Goal: Task Accomplishment & Management: Use online tool/utility

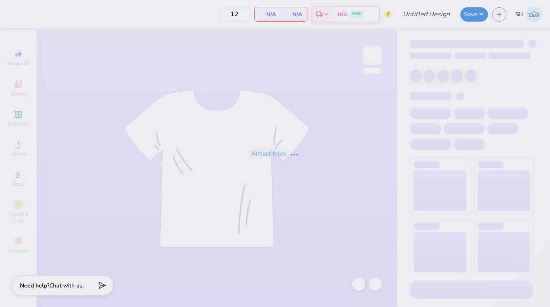
type input "120"
type input "SK barn dance top"
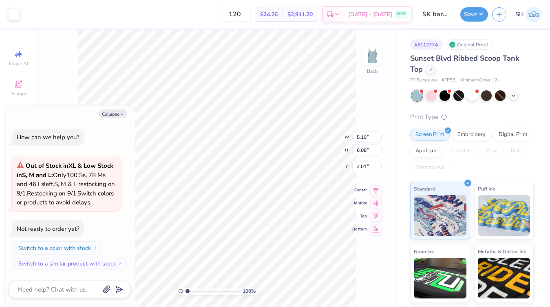
type textarea "x"
type input "2.04"
click at [459, 45] on div "Original Proof" at bounding box center [470, 45] width 46 height 10
click at [428, 45] on div "# 511277A" at bounding box center [426, 45] width 33 height 10
click at [462, 115] on div "Print Type" at bounding box center [471, 116] width 123 height 9
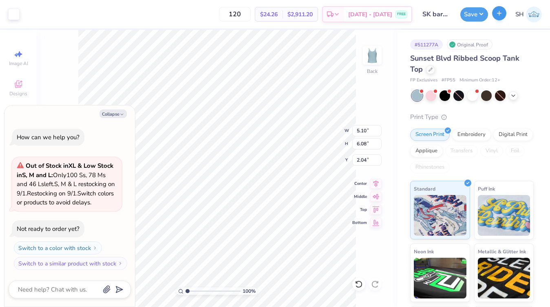
click at [500, 12] on icon "button" at bounding box center [499, 13] width 7 height 7
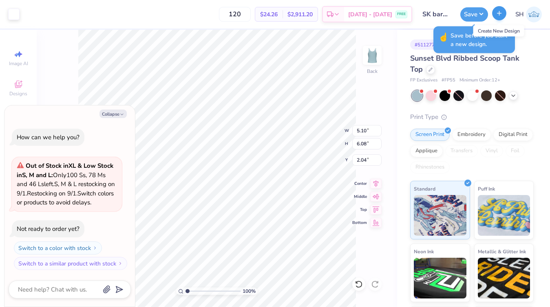
click at [498, 14] on icon "button" at bounding box center [499, 13] width 7 height 7
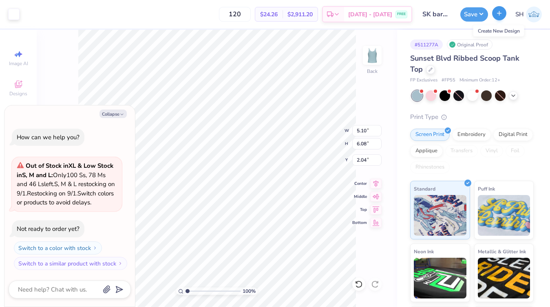
click at [501, 13] on line "button" at bounding box center [499, 13] width 4 height 0
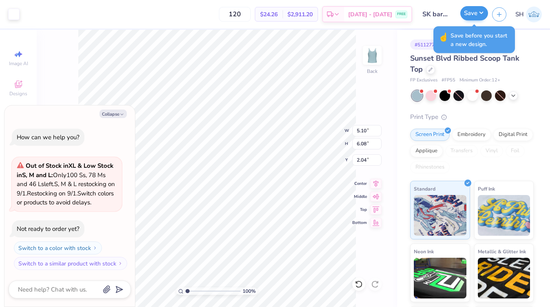
click at [476, 11] on button "Save" at bounding box center [474, 13] width 28 height 14
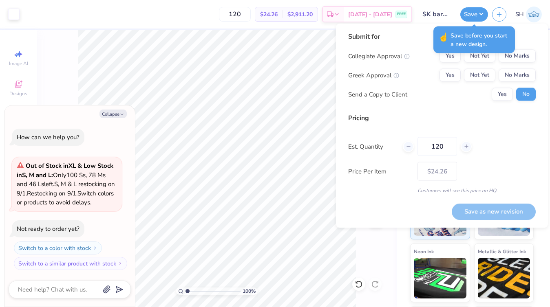
click at [373, 84] on div "Collegiate Approval Yes Not Yet No Marks Greek Approval Yes Not Yet No Marks Se…" at bounding box center [441, 75] width 187 height 51
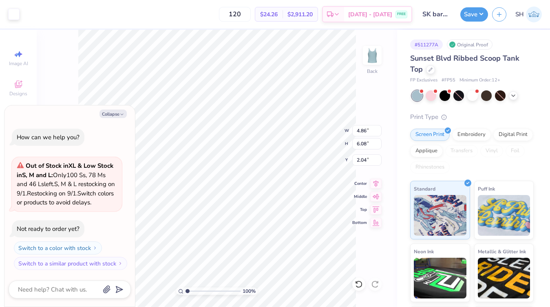
type textarea "x"
type input "2.07"
click at [125, 115] on button "Collapse" at bounding box center [112, 114] width 27 height 9
type textarea "x"
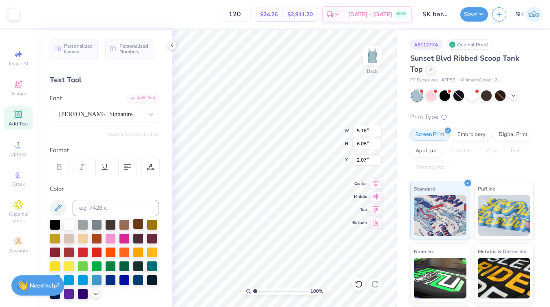
click at [136, 224] on div at bounding box center [138, 224] width 11 height 11
click at [137, 224] on div at bounding box center [138, 224] width 11 height 11
click at [138, 226] on div at bounding box center [138, 224] width 11 height 11
type input "1.94"
type input "1.14"
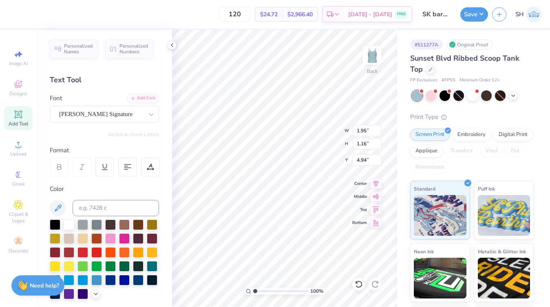
type input "4.91"
type input "4.86"
type input "6.08"
type input "2.21"
click at [138, 223] on div at bounding box center [138, 224] width 11 height 11
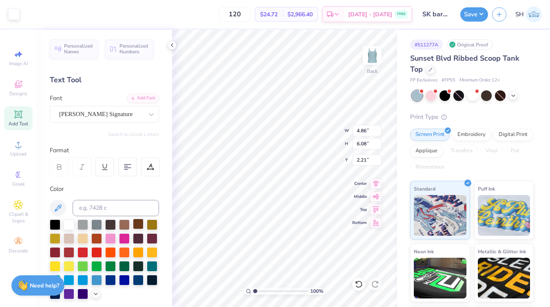
click at [138, 222] on div at bounding box center [138, 224] width 11 height 11
click at [139, 225] on div at bounding box center [138, 224] width 11 height 11
type input "2.36"
type input "1.83"
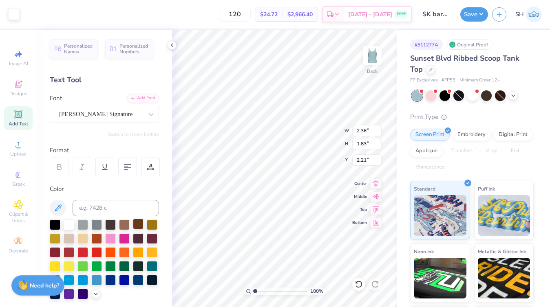
type input "2.08"
click at [28, 13] on div at bounding box center [28, 13] width 11 height 11
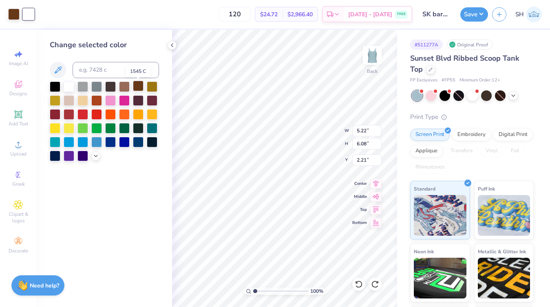
click at [138, 89] on div at bounding box center [138, 86] width 11 height 11
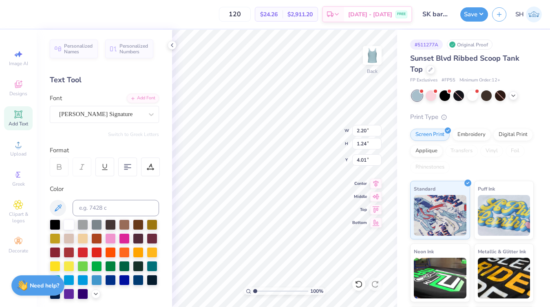
type input "4.36"
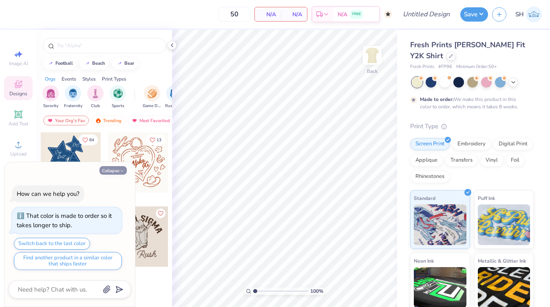
click at [116, 169] on button "Collapse" at bounding box center [112, 170] width 27 height 9
type textarea "x"
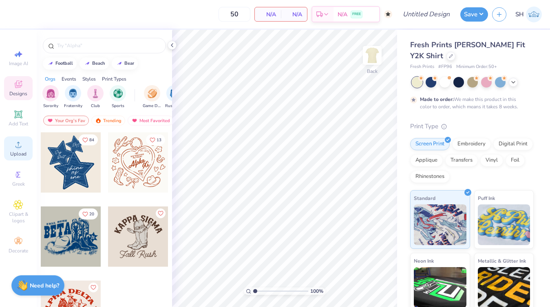
click at [17, 141] on icon at bounding box center [18, 145] width 10 height 10
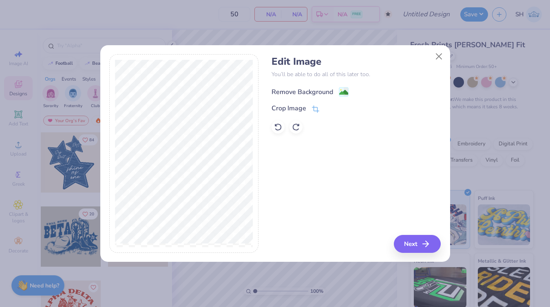
click at [318, 90] on div "Remove Background" at bounding box center [302, 92] width 62 height 10
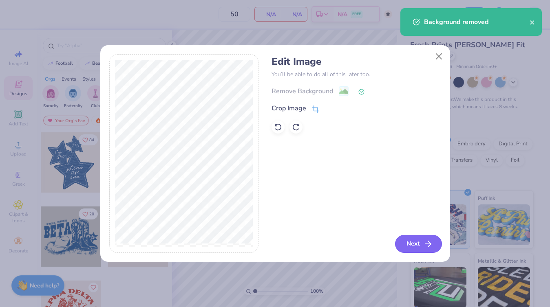
click at [419, 246] on button "Next" at bounding box center [418, 244] width 47 height 18
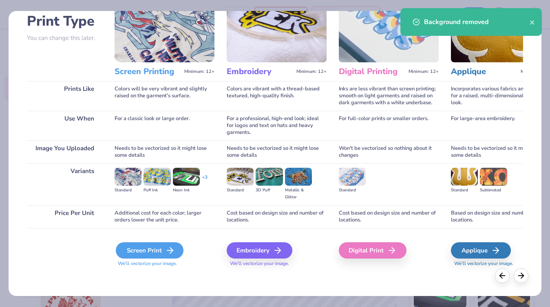
scroll to position [58, 0]
click at [151, 249] on div "Screen Print" at bounding box center [150, 250] width 68 height 16
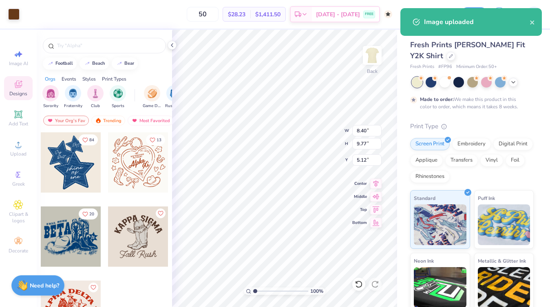
type input "3.98"
type input "4.63"
type input "10.25"
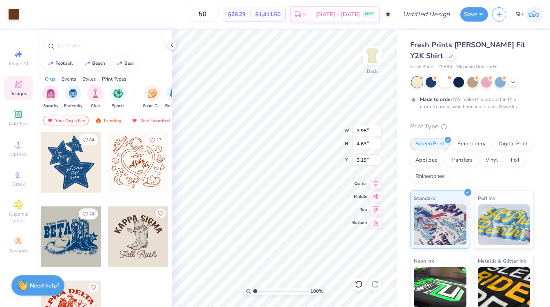
type input "3.19"
type input "5.27"
type input "6.13"
type input "3.00"
type input "6.81"
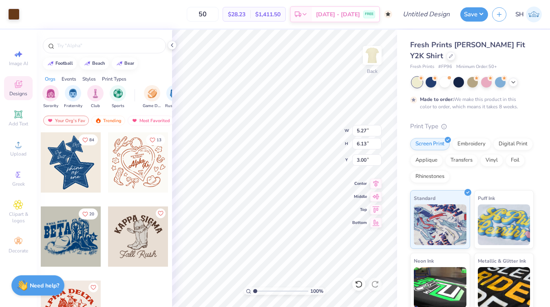
type input "7.92"
type input "3.00"
type input "5.82"
type input "6.76"
click at [442, 14] on input "Design Title" at bounding box center [436, 14] width 40 height 16
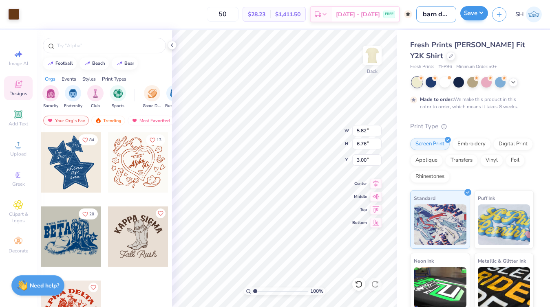
type input "barn dance top"
click at [473, 17] on button "Save" at bounding box center [474, 13] width 28 height 14
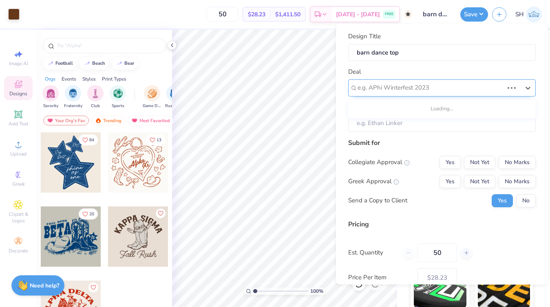
click at [422, 94] on div "e.g. APhi Winterfest 2023" at bounding box center [441, 87] width 187 height 17
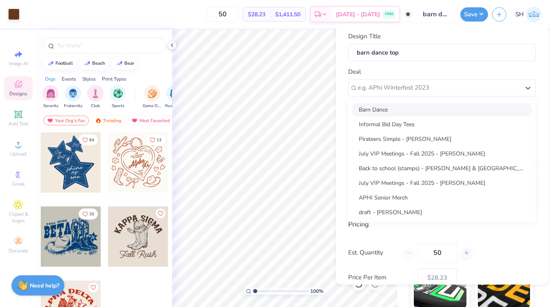
click at [417, 101] on div "Barn Dance Informal Bid Day Tees Pirateers Simple - Mary West July VIP Meetings…" at bounding box center [441, 160] width 187 height 122
click at [412, 109] on div "Barn Dance" at bounding box center [441, 109] width 181 height 13
type input "Sanjana Jain"
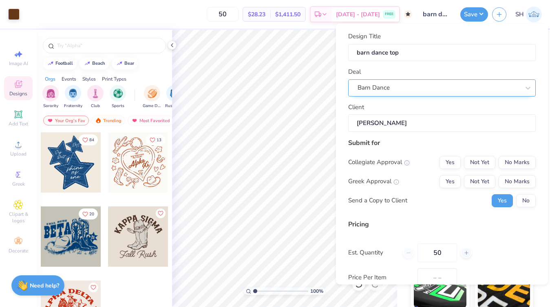
type input "$33.48"
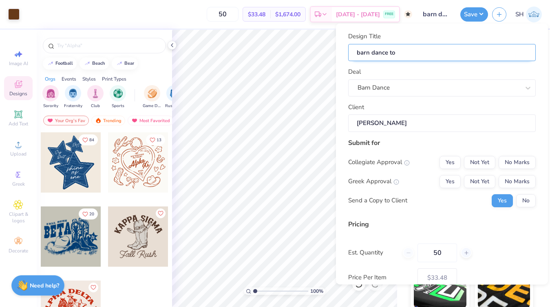
click at [398, 52] on input "barn dance top" at bounding box center [441, 53] width 187 height 18
type input "barn dance t"
type input "barn dance te"
type input "barn dance tee"
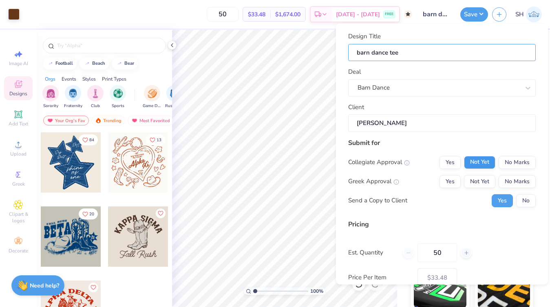
type input "barn dance tee"
click at [482, 161] on button "Not Yet" at bounding box center [479, 162] width 31 height 13
click at [482, 180] on button "Not Yet" at bounding box center [479, 181] width 31 height 13
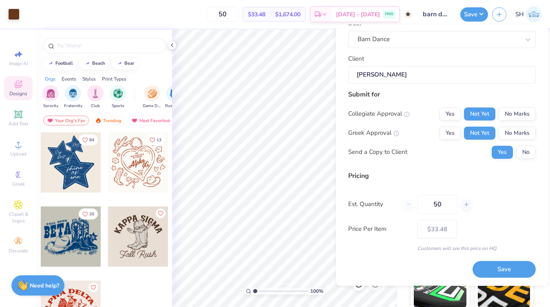
scroll to position [48, 0]
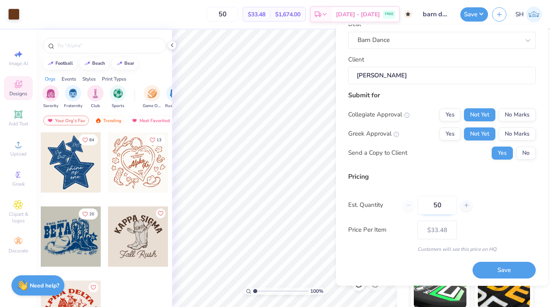
click at [445, 203] on input "50" at bounding box center [437, 205] width 40 height 19
type input "5"
type input "0"
type input "0100"
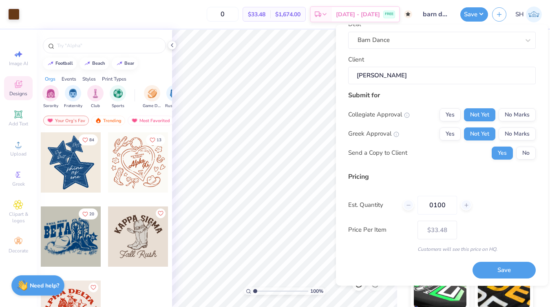
type input "100"
type input "– –"
type input "010"
type input "$31.81"
type input "0"
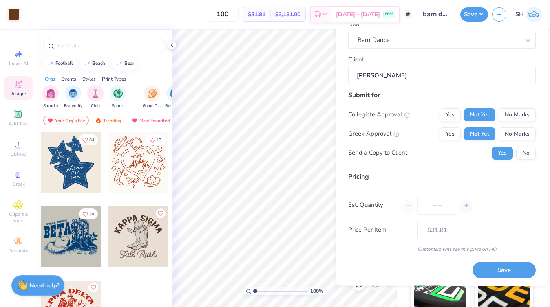
type input "0"
type input "100"
type input "– –"
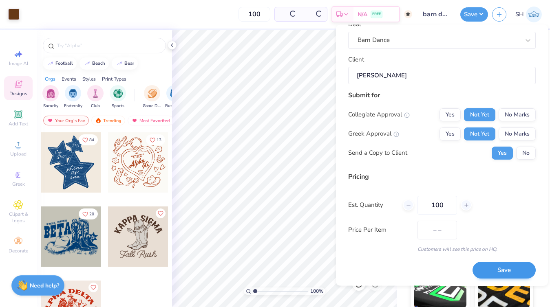
type input "100"
click at [502, 267] on button "Save" at bounding box center [503, 270] width 63 height 17
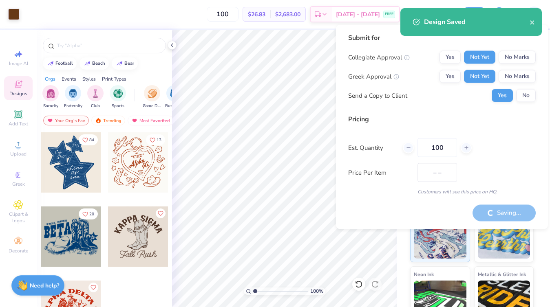
type input "$31.81"
